Goal: Task Accomplishment & Management: Manage account settings

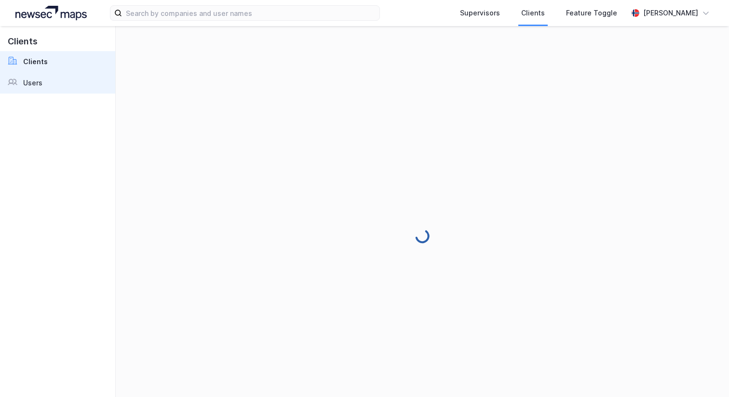
click at [67, 75] on link "Users" at bounding box center [57, 82] width 115 height 21
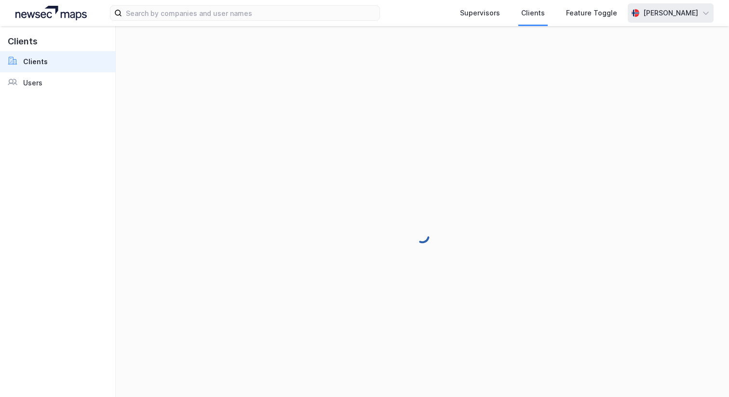
click at [651, 9] on div "[PERSON_NAME]" at bounding box center [670, 13] width 55 height 12
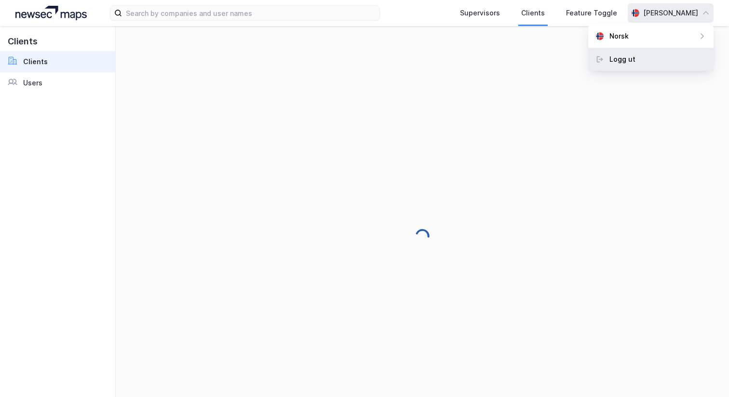
click at [632, 60] on div "Logg ut" at bounding box center [622, 60] width 26 height 12
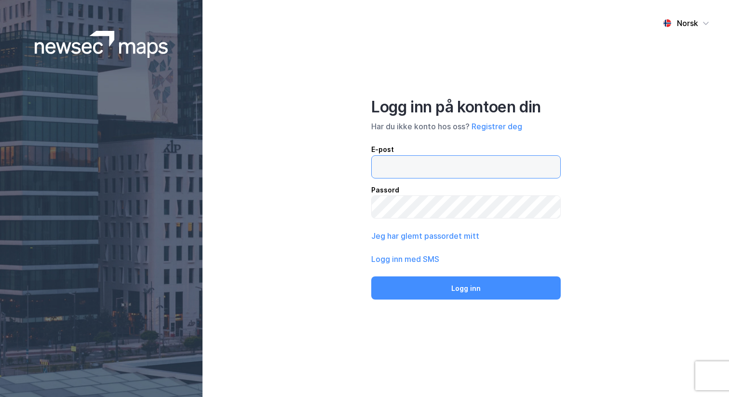
click at [397, 170] on input "email" at bounding box center [466, 167] width 189 height 22
type input "[PERSON_NAME][EMAIL_ADDRESS][DOMAIN_NAME]"
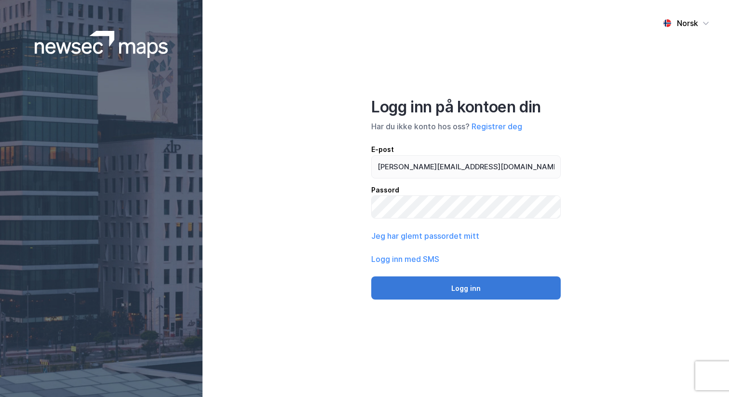
click at [476, 279] on button "Logg inn" at bounding box center [466, 287] width 190 height 23
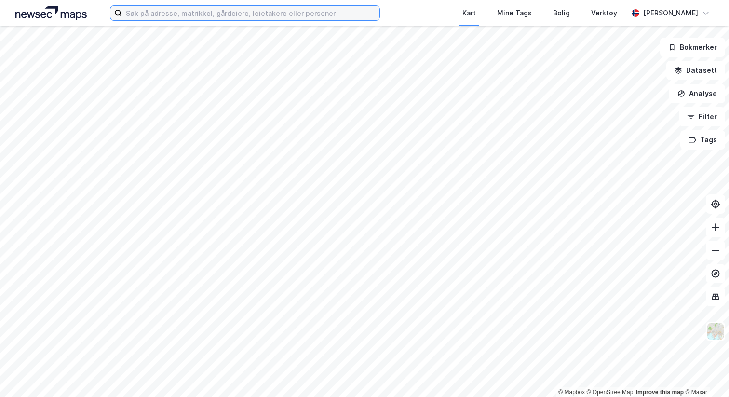
click at [168, 14] on input at bounding box center [250, 13] width 257 height 14
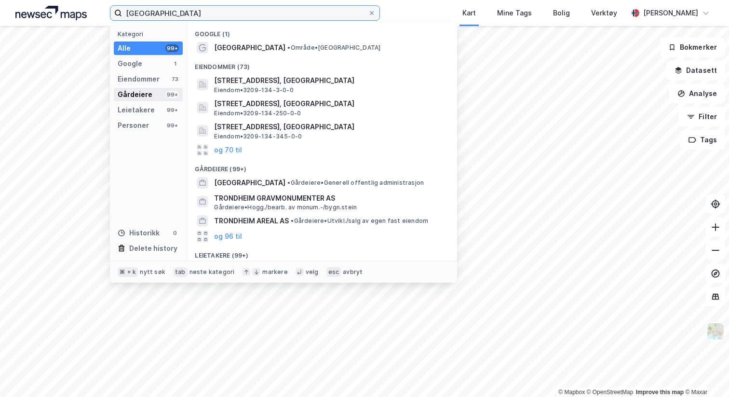
type input "[GEOGRAPHIC_DATA]"
click at [156, 94] on div "Gårdeiere 99+" at bounding box center [148, 95] width 69 height 14
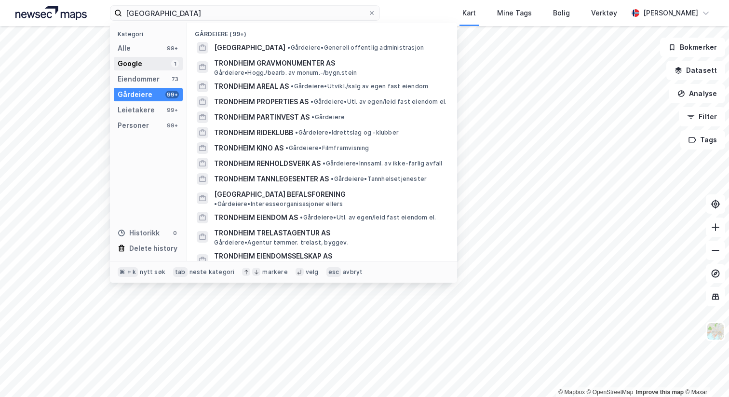
click at [157, 60] on div "Google 1" at bounding box center [148, 64] width 69 height 14
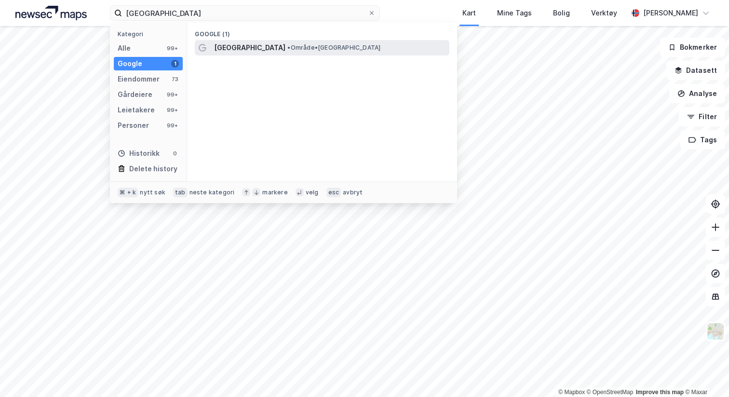
click at [245, 44] on span "[GEOGRAPHIC_DATA]" at bounding box center [249, 48] width 71 height 12
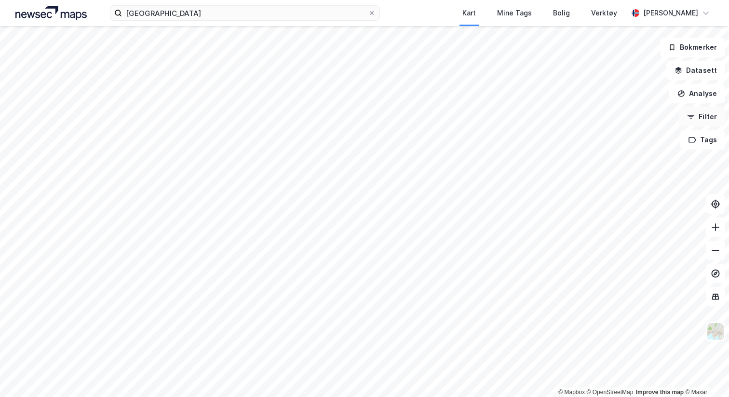
click at [712, 118] on button "Filter" at bounding box center [702, 116] width 46 height 19
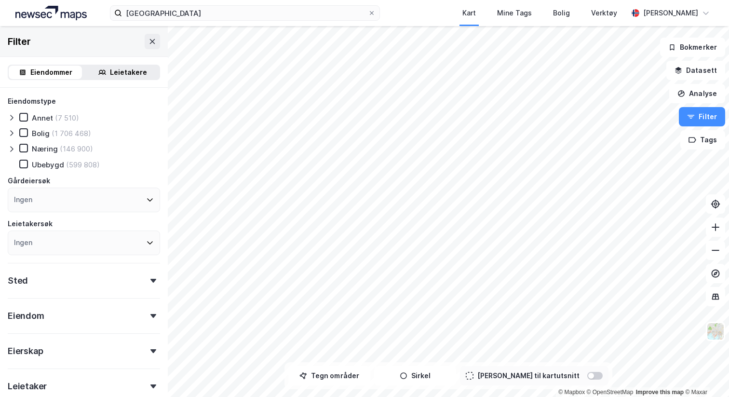
click at [40, 150] on div "Næring" at bounding box center [45, 148] width 26 height 9
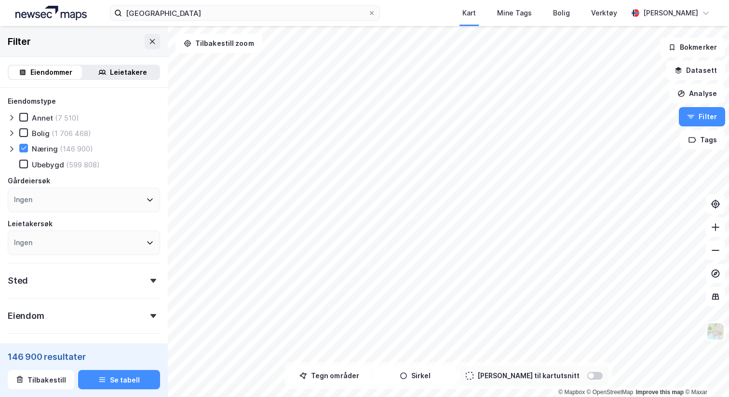
click at [587, 378] on div at bounding box center [594, 376] width 15 height 8
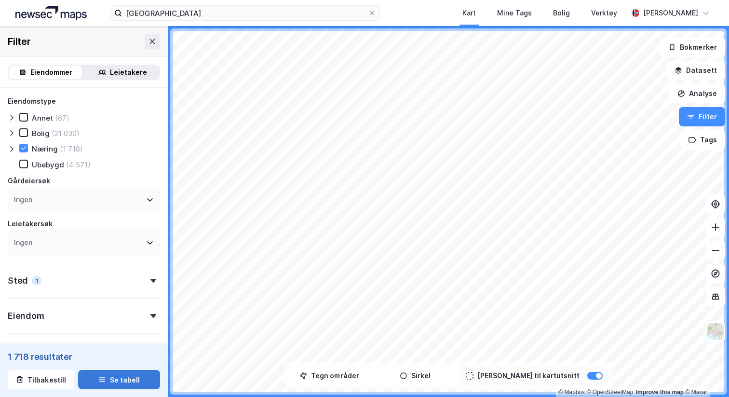
click at [112, 383] on button "Se tabell" at bounding box center [119, 379] width 82 height 19
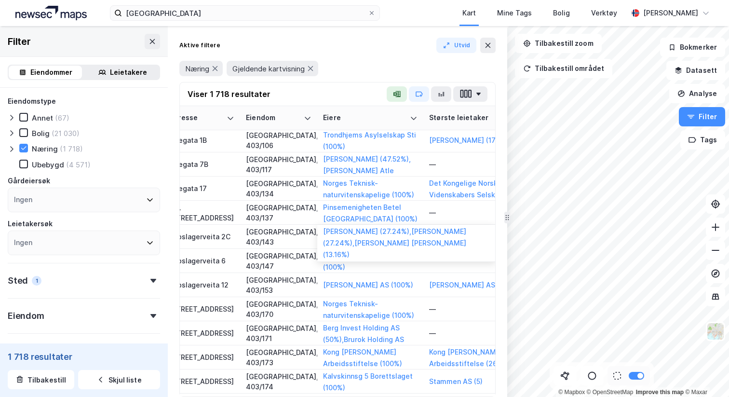
scroll to position [1874, 36]
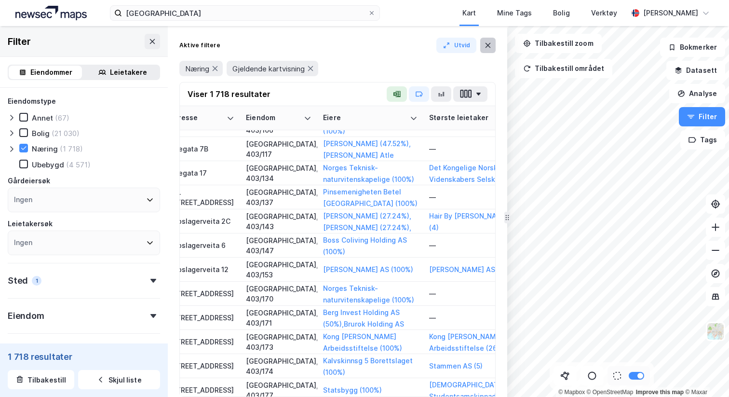
click at [488, 46] on icon at bounding box center [488, 45] width 5 height 5
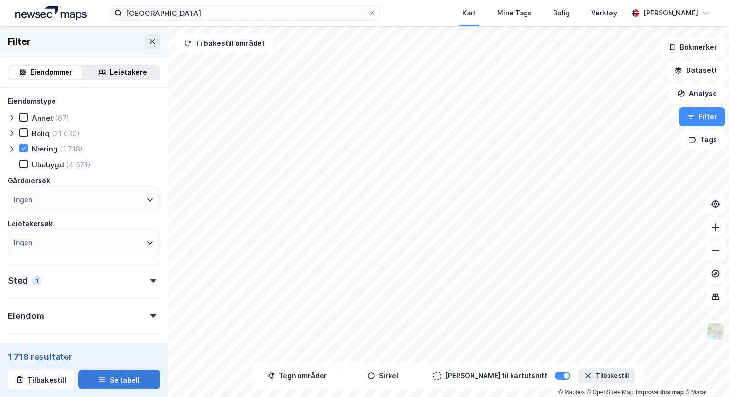
click at [118, 378] on button "Se tabell" at bounding box center [119, 379] width 82 height 19
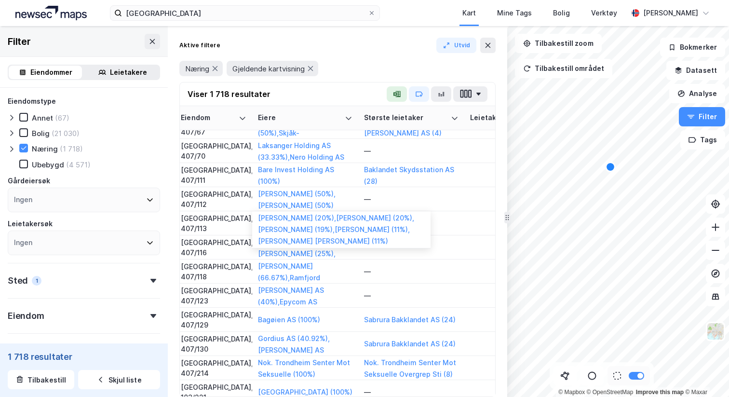
scroll to position [4358, 101]
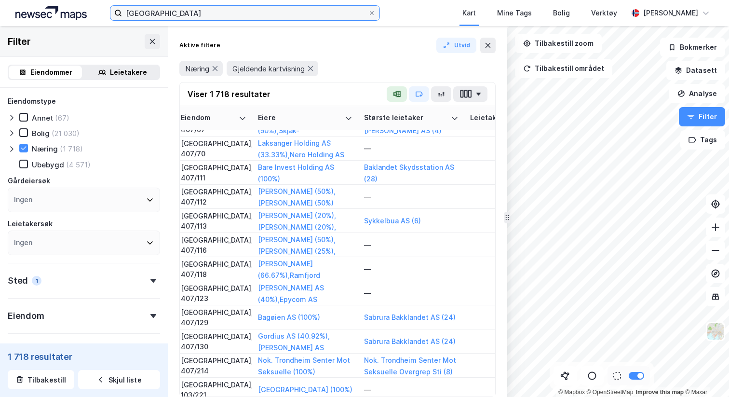
click at [221, 18] on input "trondheim" at bounding box center [245, 13] width 246 height 14
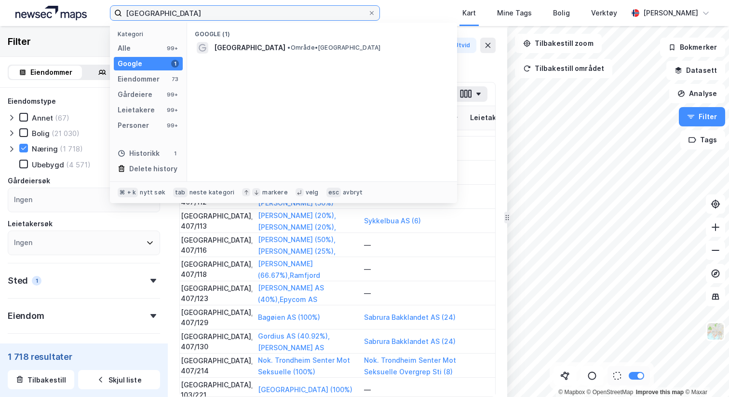
click at [221, 18] on input "trondheim" at bounding box center [245, 13] width 246 height 14
click at [404, 9] on div "trondheim Kategori Alle 99+ Google 1 Eiendommer 73 Gårdeiere 99+ Leietakere 99+…" at bounding box center [364, 13] width 729 height 26
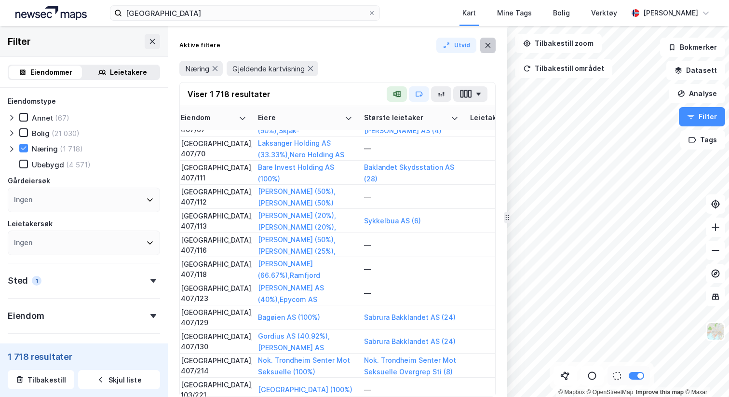
click at [487, 40] on button at bounding box center [487, 45] width 15 height 15
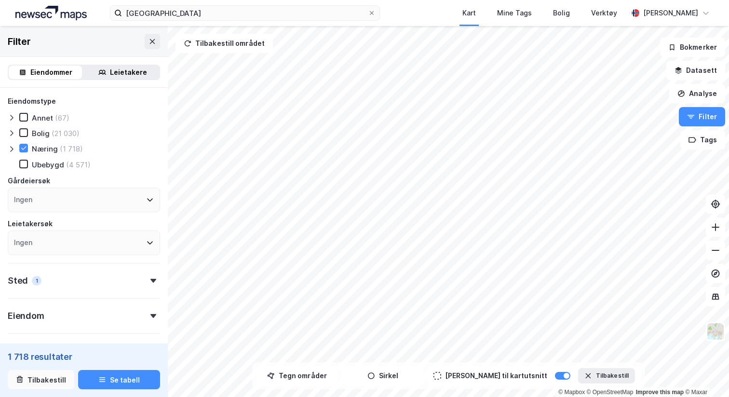
click at [40, 379] on button "Tilbakestill" at bounding box center [41, 379] width 67 height 19
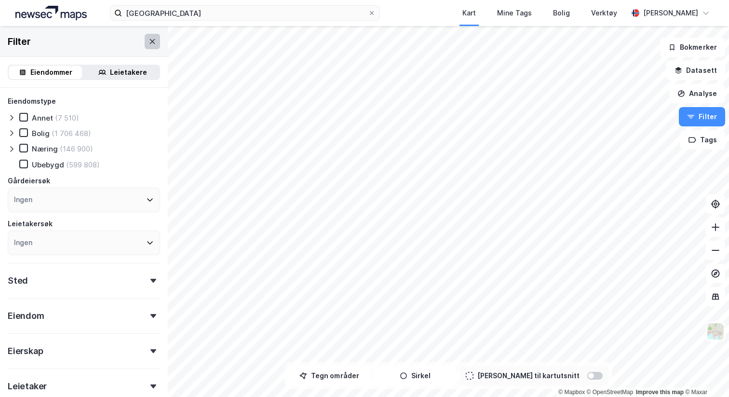
click at [146, 41] on button at bounding box center [152, 41] width 15 height 15
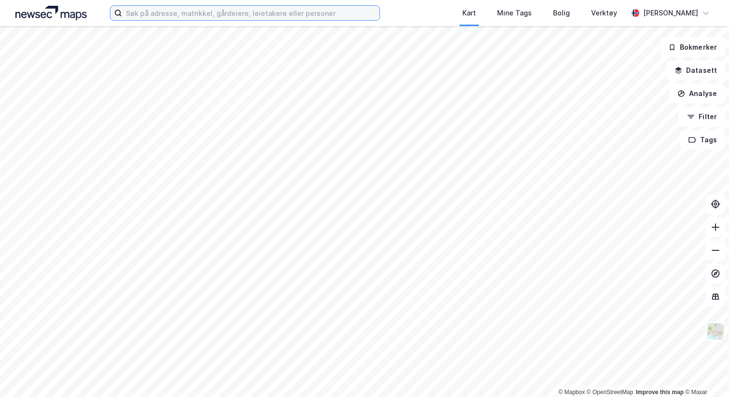
click at [192, 10] on input at bounding box center [250, 13] width 257 height 14
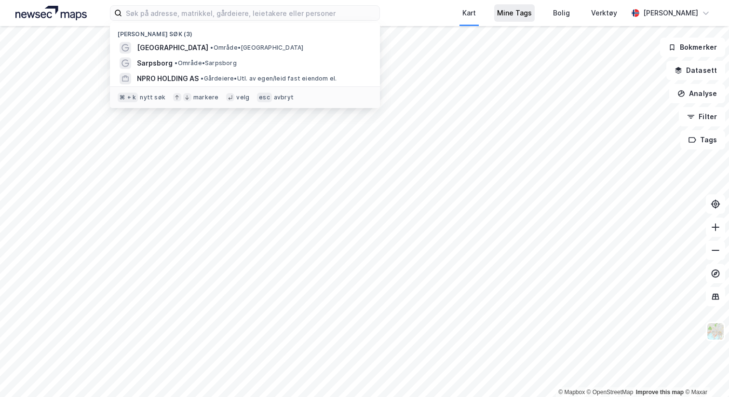
click at [515, 13] on div "Mine Tags" at bounding box center [514, 13] width 35 height 12
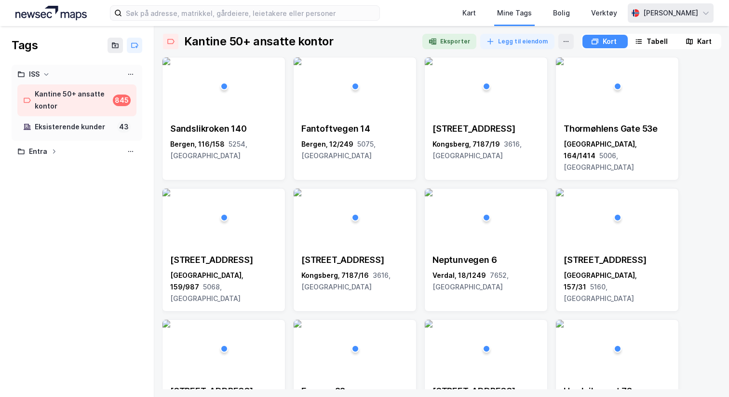
click at [691, 11] on div "[PERSON_NAME]" at bounding box center [670, 13] width 55 height 12
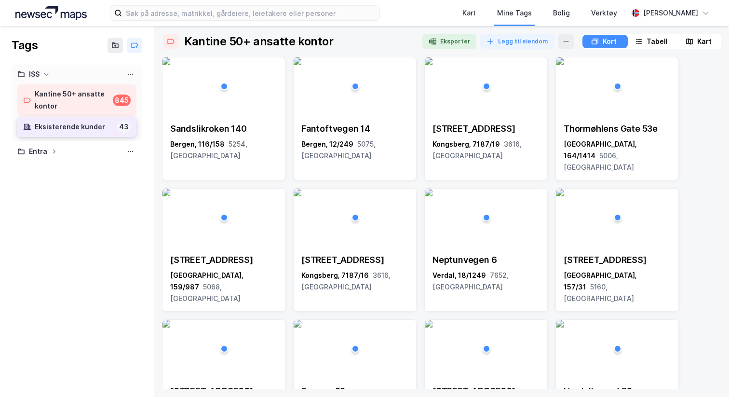
click at [90, 127] on div "Eksisterende kunder" at bounding box center [74, 127] width 79 height 12
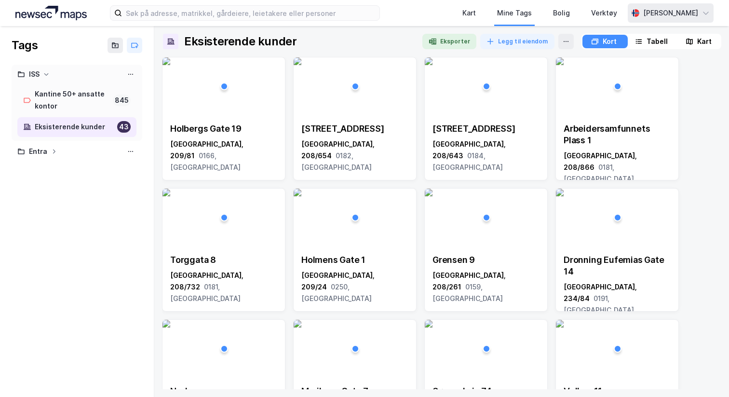
click at [686, 4] on div "[PERSON_NAME]" at bounding box center [671, 12] width 86 height 19
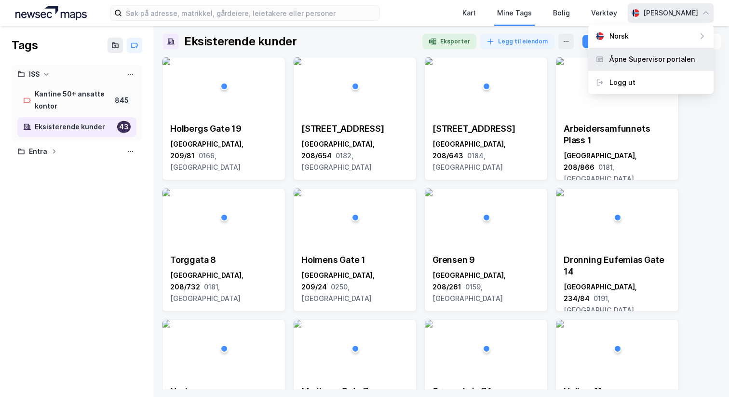
click at [646, 54] on div "Åpne Supervisor portalen" at bounding box center [651, 60] width 85 height 12
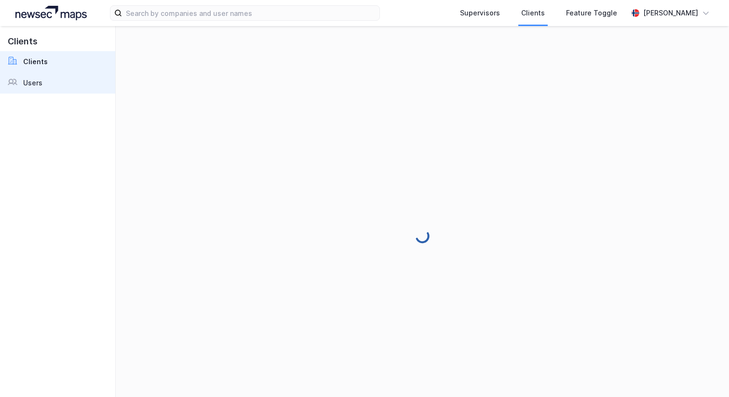
click at [25, 85] on div "Users" at bounding box center [32, 83] width 19 height 12
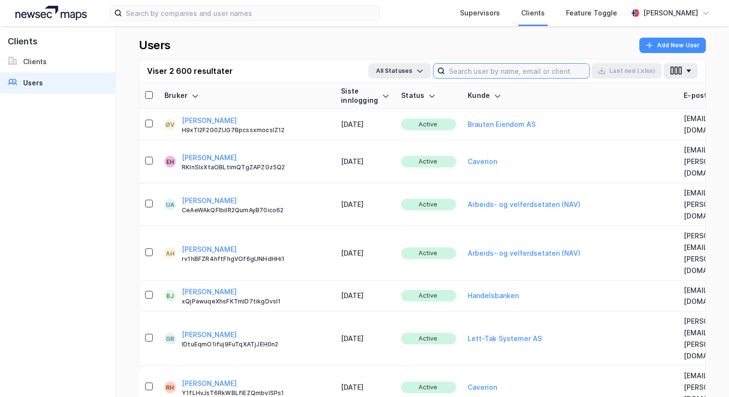
click at [487, 75] on input at bounding box center [517, 71] width 144 height 14
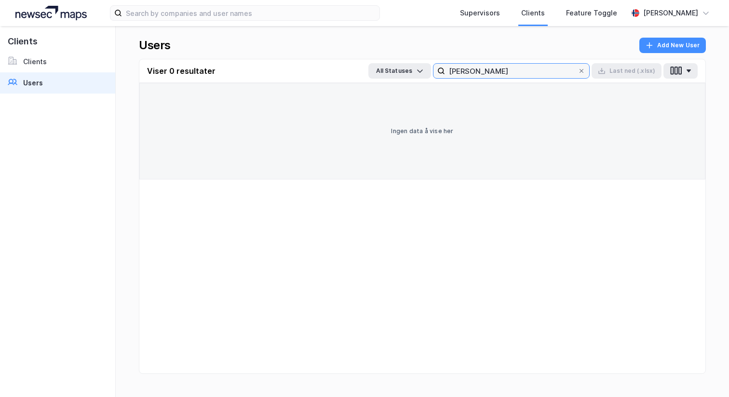
click at [516, 68] on input "[PERSON_NAME]" at bounding box center [511, 71] width 133 height 14
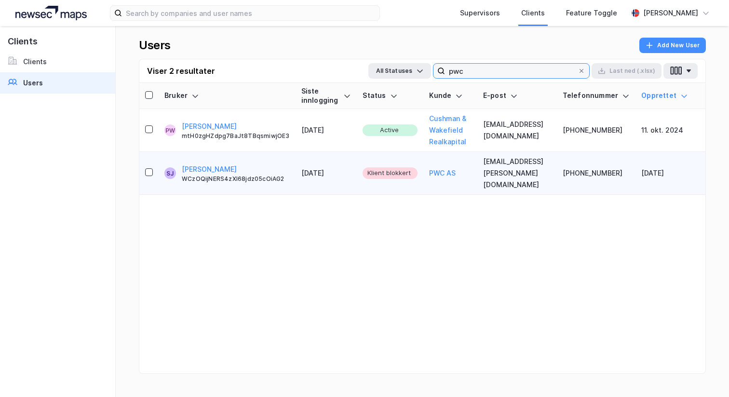
type input "pwc"
drag, startPoint x: 477, startPoint y: 164, endPoint x: 552, endPoint y: 169, distance: 74.9
click at [552, 169] on td "[EMAIL_ADDRESS][PERSON_NAME][DOMAIN_NAME]" at bounding box center [517, 173] width 80 height 43
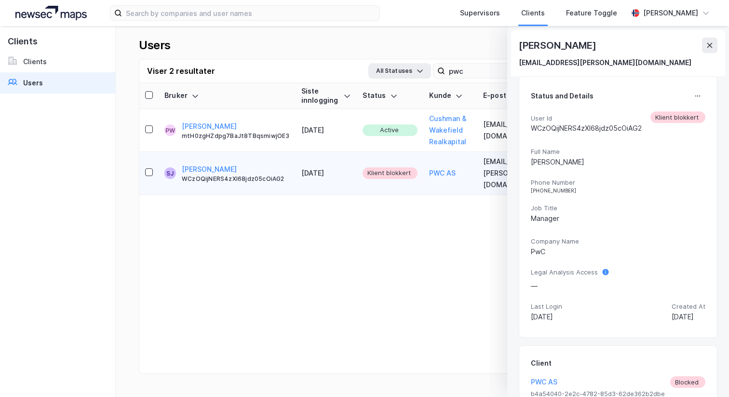
click at [494, 173] on td "[EMAIL_ADDRESS][PERSON_NAME][DOMAIN_NAME]" at bounding box center [517, 173] width 80 height 43
click at [477, 162] on td "[EMAIL_ADDRESS][PERSON_NAME][DOMAIN_NAME]" at bounding box center [517, 173] width 80 height 43
click at [555, 44] on div "[PERSON_NAME]" at bounding box center [558, 45] width 79 height 15
click at [555, 62] on div "[EMAIL_ADDRESS][PERSON_NAME][DOMAIN_NAME]" at bounding box center [605, 63] width 173 height 12
click at [704, 38] on button at bounding box center [709, 45] width 15 height 15
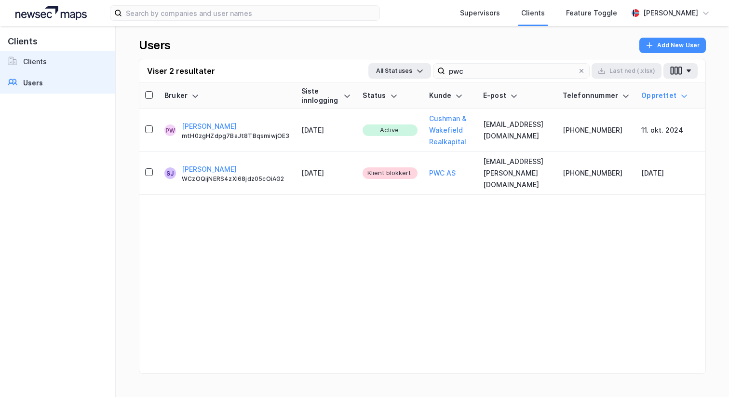
click at [35, 66] on div "Clients" at bounding box center [35, 62] width 24 height 12
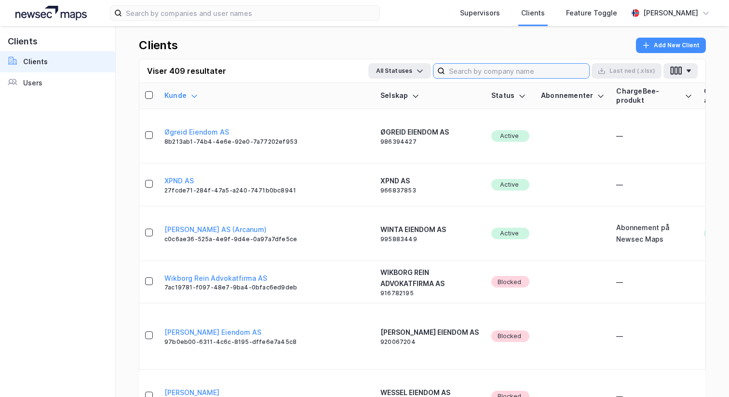
click at [546, 72] on input at bounding box center [517, 71] width 144 height 14
type input "p"
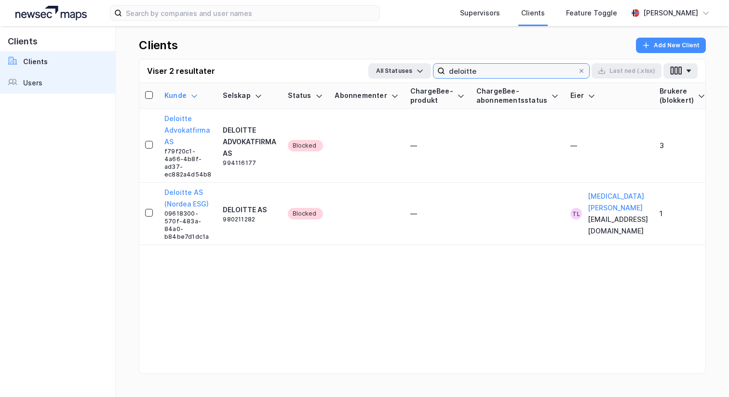
type input "deloitte"
click at [26, 83] on div "Users" at bounding box center [32, 83] width 19 height 12
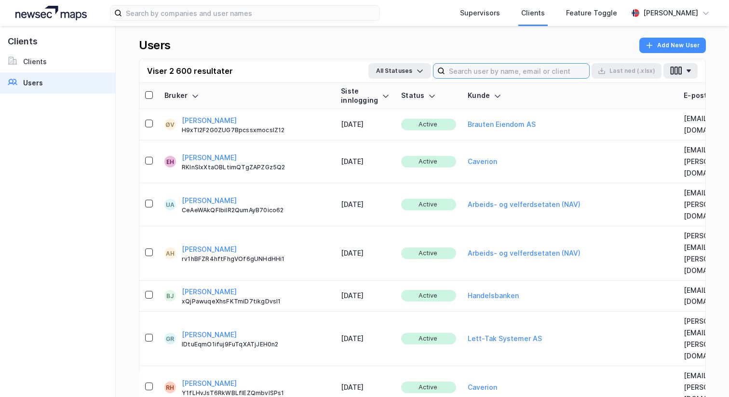
click at [516, 76] on input at bounding box center [517, 71] width 144 height 14
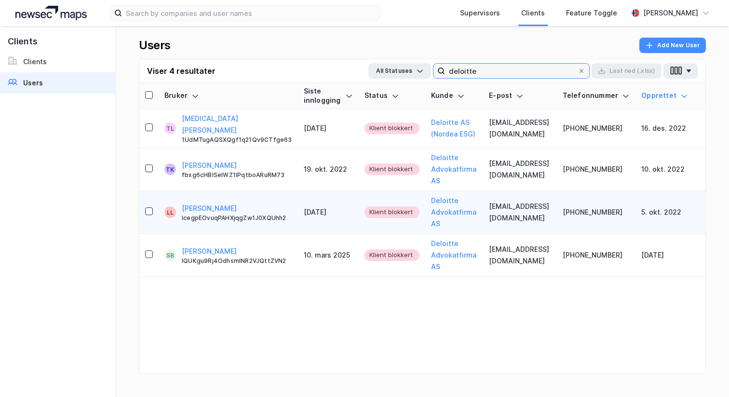
type input "deloitte"
drag, startPoint x: 261, startPoint y: 196, endPoint x: 350, endPoint y: 197, distance: 88.7
click at [348, 200] on tr "LL [PERSON_NAME] lcegpEOvuqPAHXjqgZw1J0XQUhh2 [DATE] Klient blokkert Deloitte A…" at bounding box center [422, 212] width 566 height 43
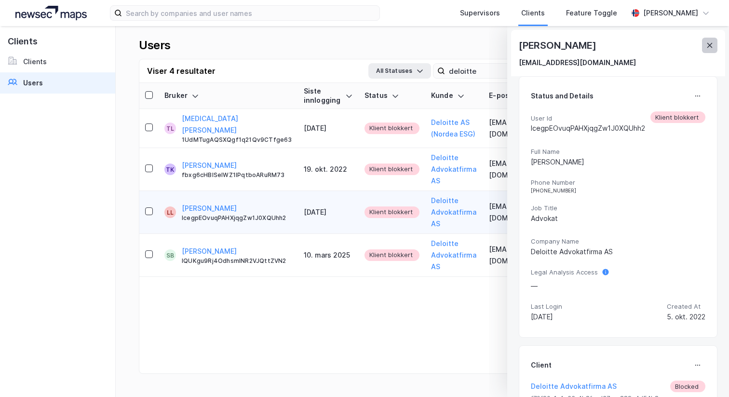
click at [710, 43] on icon at bounding box center [710, 45] width 8 height 8
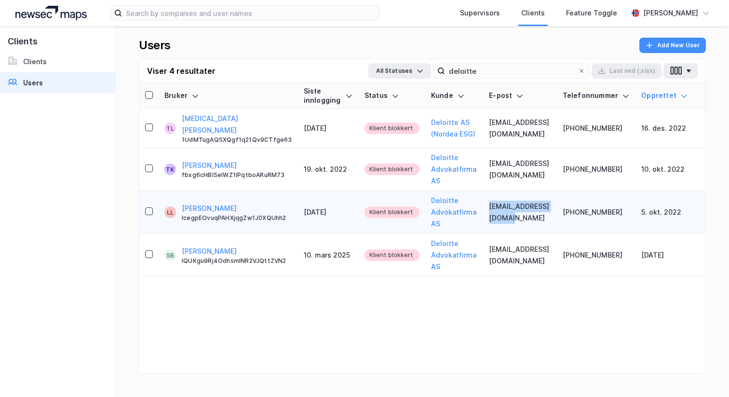
drag, startPoint x: 481, startPoint y: 205, endPoint x: 553, endPoint y: 205, distance: 71.8
click at [553, 205] on td "[EMAIL_ADDRESS][DOMAIN_NAME]" at bounding box center [519, 212] width 73 height 43
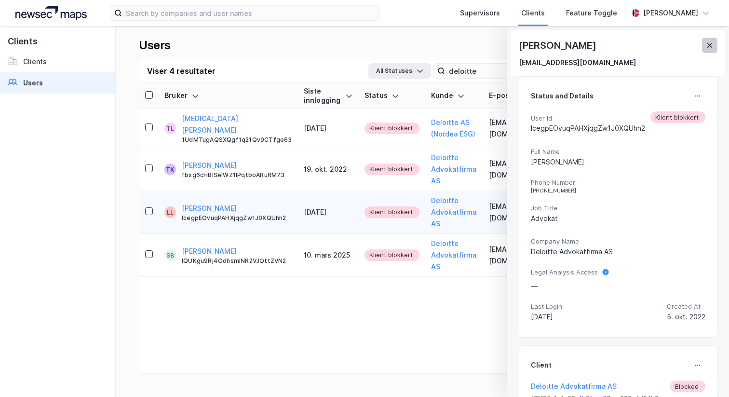
click at [706, 47] on icon at bounding box center [710, 45] width 8 height 8
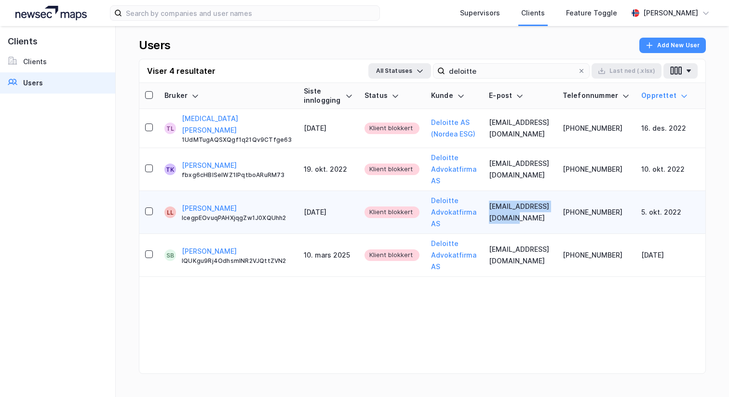
drag, startPoint x: 479, startPoint y: 203, endPoint x: 563, endPoint y: 205, distance: 83.5
click at [563, 205] on tr "LL [PERSON_NAME] lcegpEOvuqPAHXjqgZw1J0XQUhh2 [DATE] Klient blokkert Deloitte A…" at bounding box center [422, 212] width 566 height 43
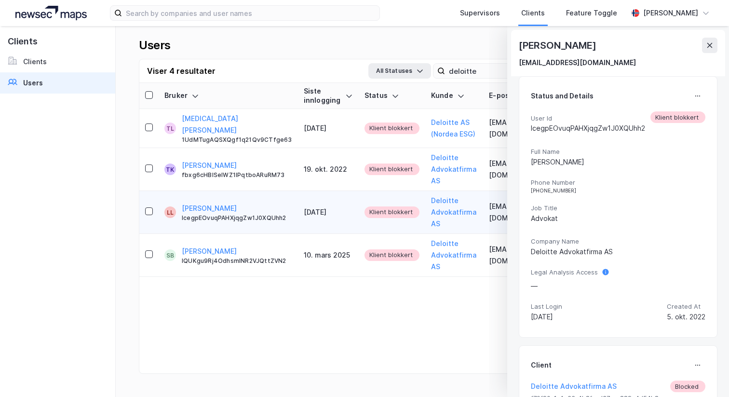
click at [538, 197] on div "User Id lcegpEOvuqPAHXjqgZw1J0XQUhh2 Klient blokkert Full Name [PERSON_NAME] Ph…" at bounding box center [618, 218] width 175 height 214
click at [547, 48] on div "[PERSON_NAME]" at bounding box center [558, 45] width 79 height 15
